Goal: Task Accomplishment & Management: Manage account settings

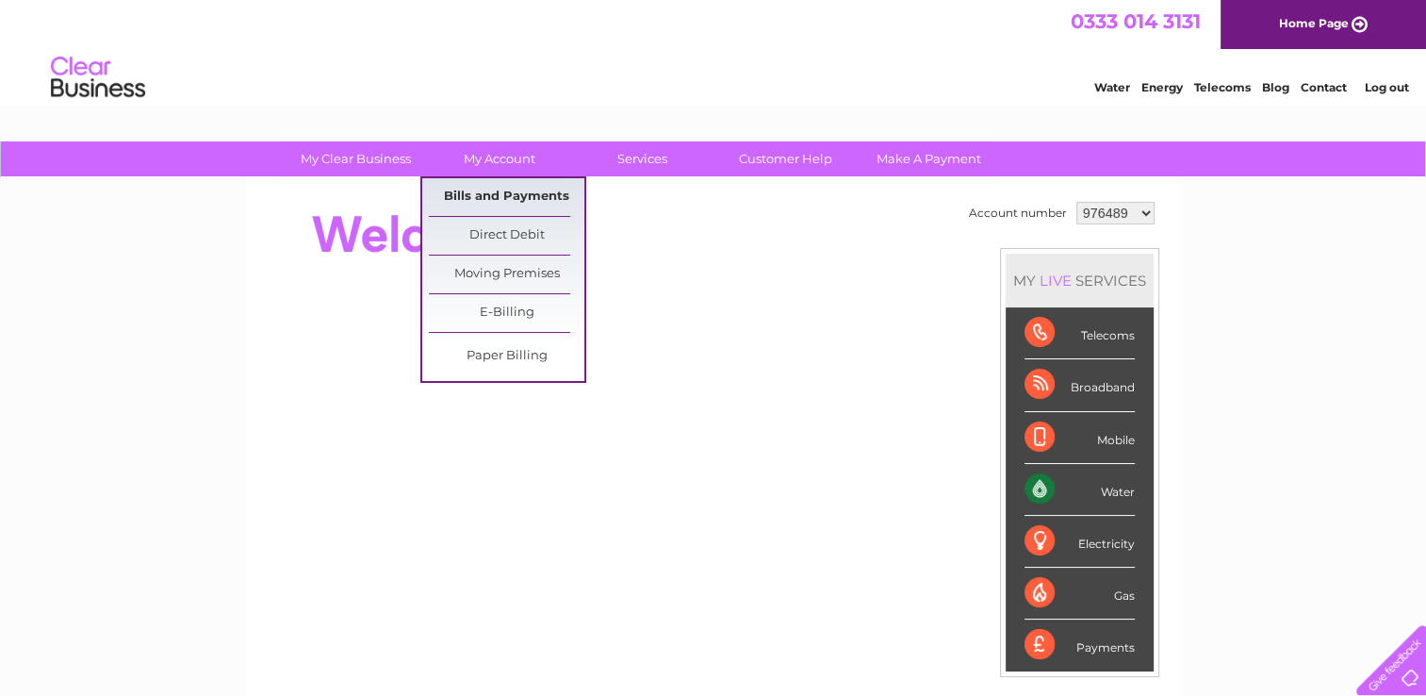
click at [494, 195] on link "Bills and Payments" at bounding box center [507, 197] width 156 height 38
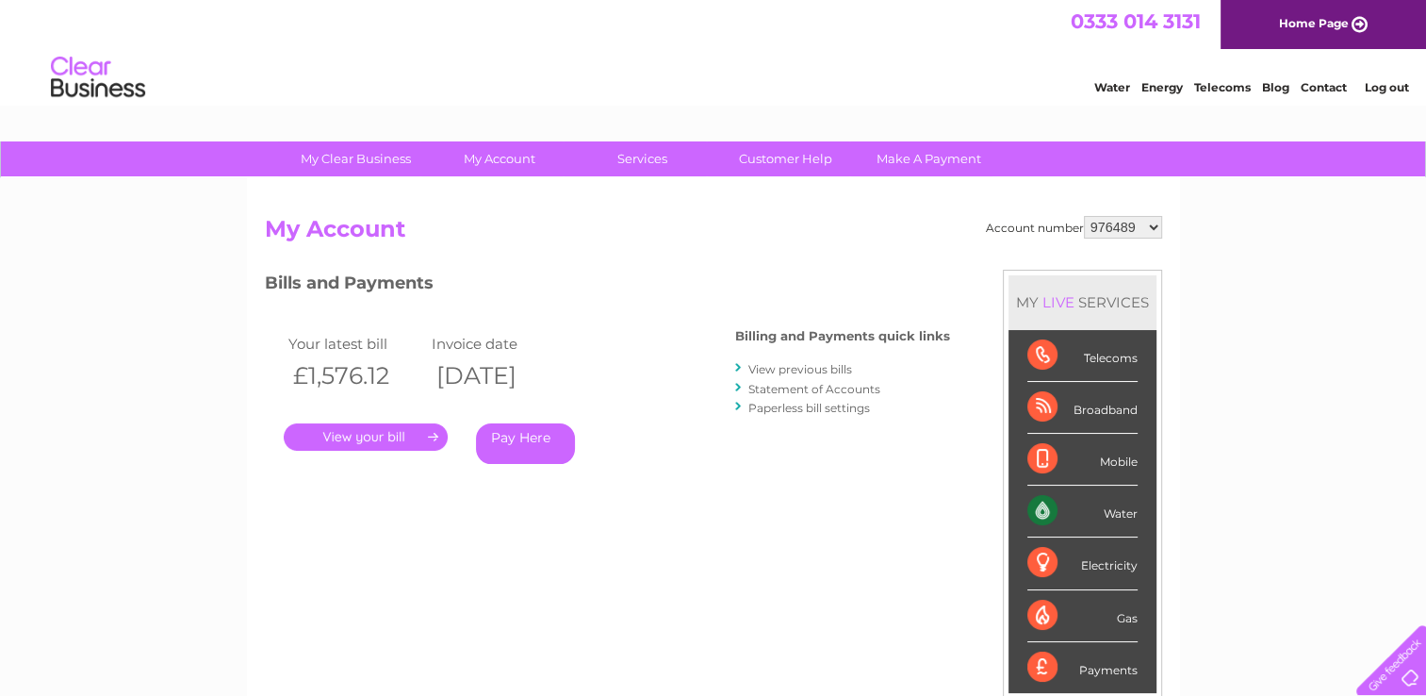
click at [412, 439] on link "." at bounding box center [366, 436] width 164 height 27
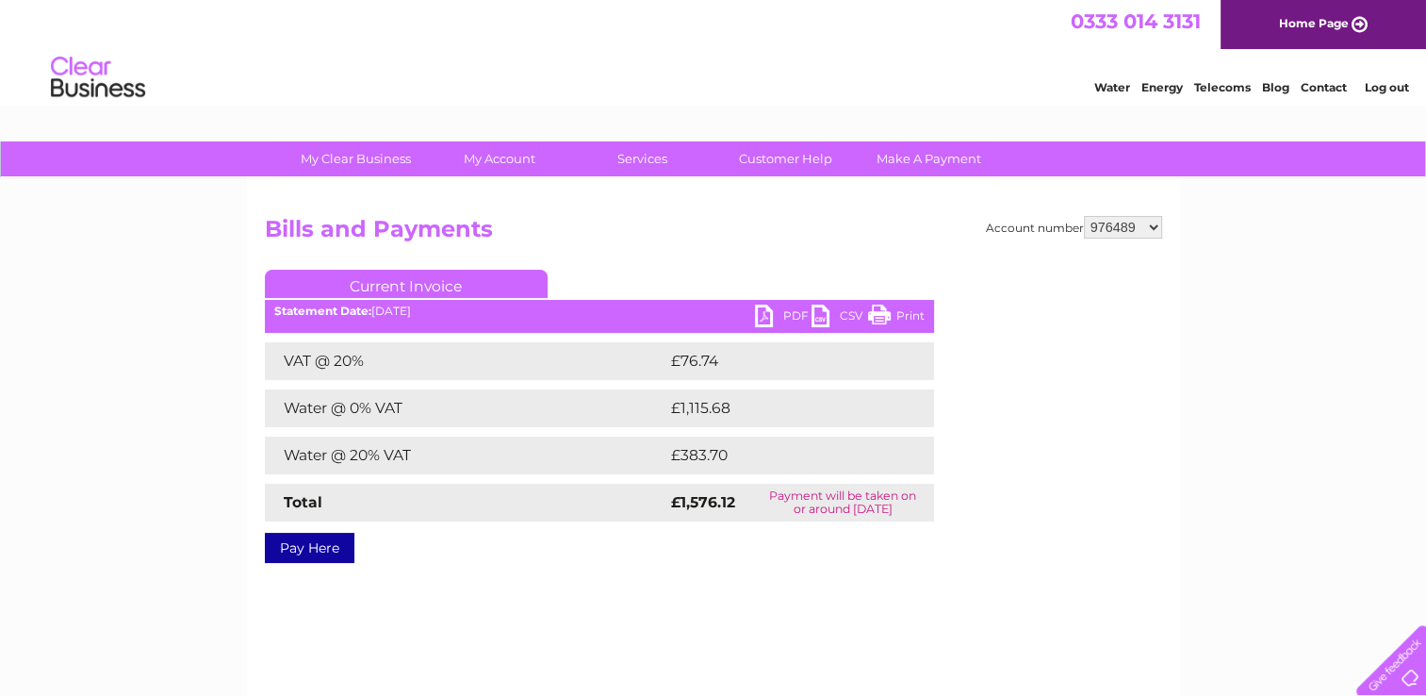
click at [777, 314] on link "PDF" at bounding box center [783, 317] width 57 height 27
click at [1160, 228] on select "976489 1132005 1133333" at bounding box center [1123, 227] width 78 height 23
select select "1132005"
click at [1085, 216] on select "976489 1132005 1133333" at bounding box center [1123, 227] width 78 height 23
click at [1153, 228] on select "976489 1132005 1133333" at bounding box center [1123, 227] width 78 height 23
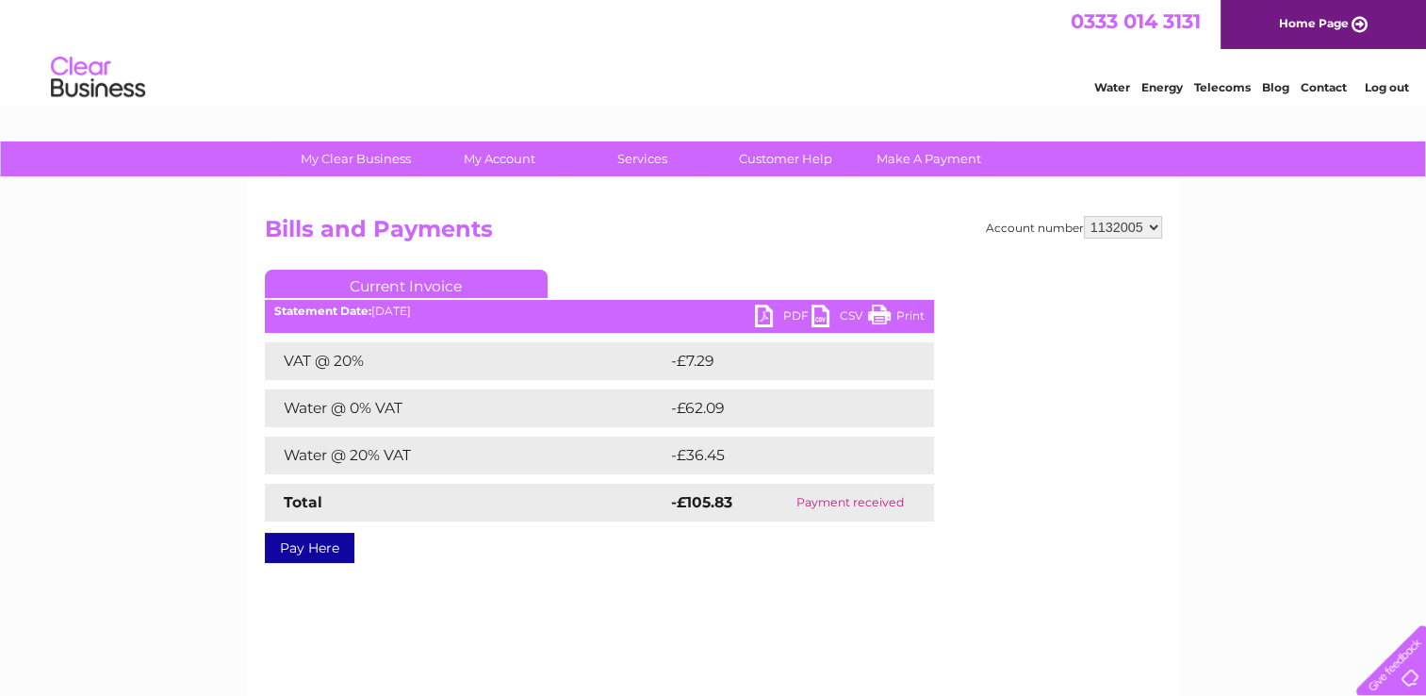
select select "1133333"
click at [1085, 216] on select "976489 1132005 1133333" at bounding box center [1123, 227] width 78 height 23
click at [770, 315] on link "PDF" at bounding box center [783, 317] width 57 height 27
